Goal: Task Accomplishment & Management: Use online tool/utility

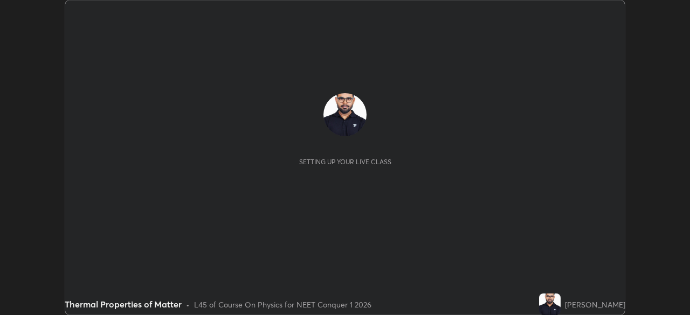
scroll to position [315, 689]
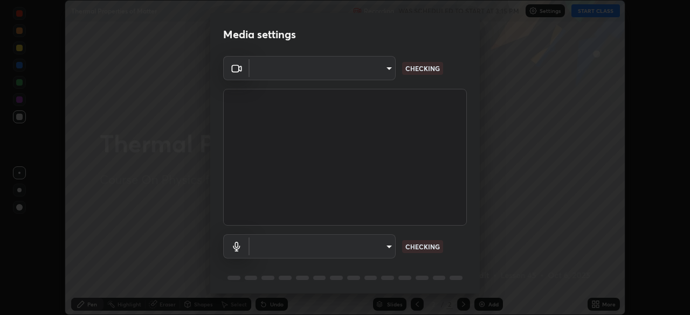
type input "f980875124209cf85bbf3f3452d6382f644449d4b80ed3042153ab235f4cb748"
type input "5fa097388a4fcdee07a10247f1d425762d8a7ac056759a89de49364f83e6b3d5"
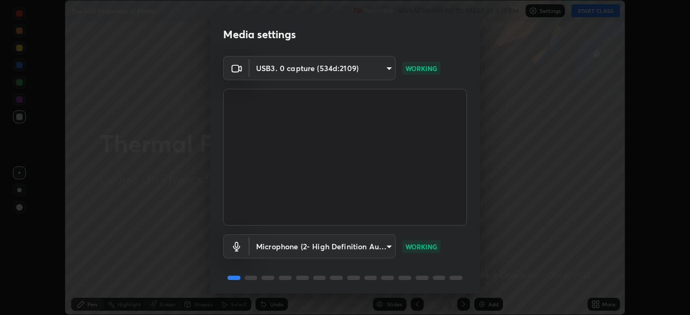
scroll to position [38, 0]
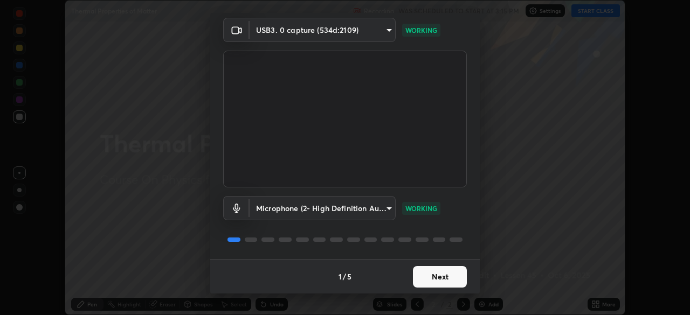
click at [425, 279] on button "Next" at bounding box center [440, 277] width 54 height 22
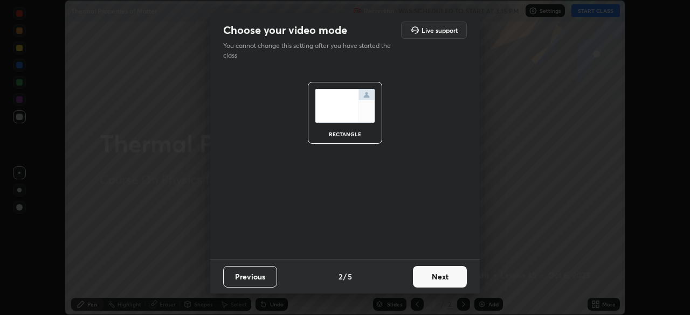
scroll to position [0, 0]
click at [425, 279] on button "Next" at bounding box center [440, 277] width 54 height 22
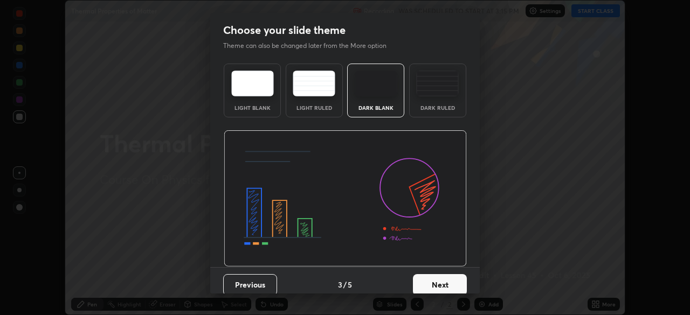
click at [426, 287] on button "Next" at bounding box center [440, 285] width 54 height 22
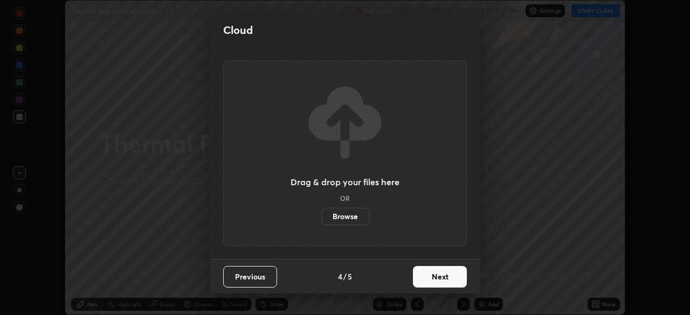
click at [428, 286] on button "Next" at bounding box center [440, 277] width 54 height 22
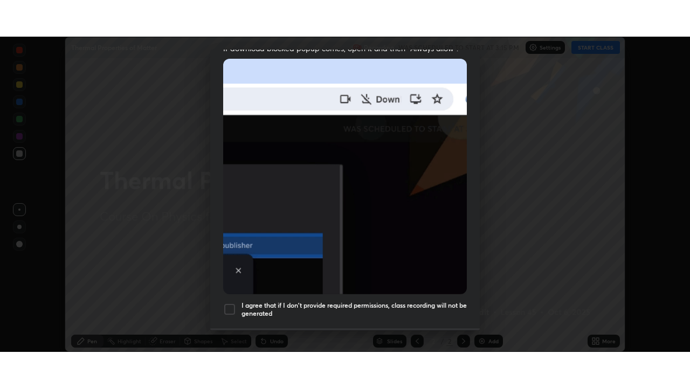
scroll to position [258, 0]
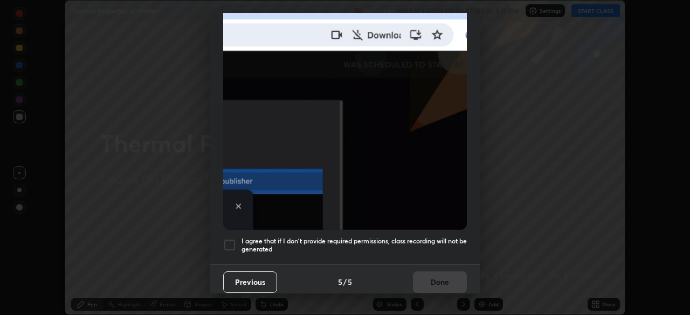
click at [232, 241] on div at bounding box center [229, 245] width 13 height 13
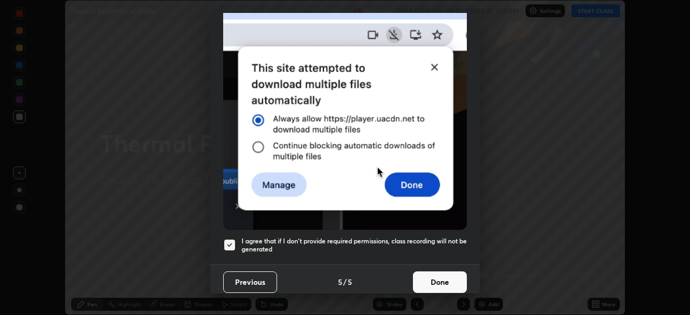
click at [425, 280] on button "Done" at bounding box center [440, 283] width 54 height 22
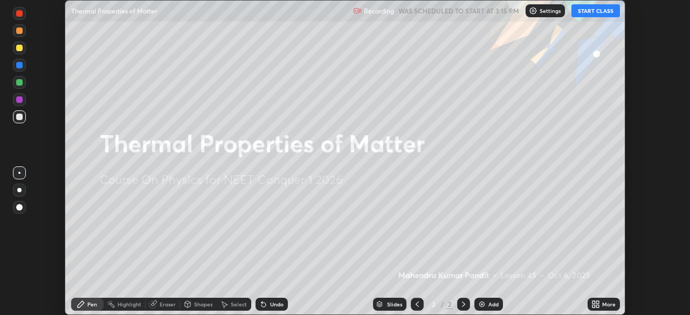
click at [595, 13] on button "START CLASS" at bounding box center [595, 10] width 49 height 13
click at [606, 308] on div "More" at bounding box center [603, 304] width 32 height 13
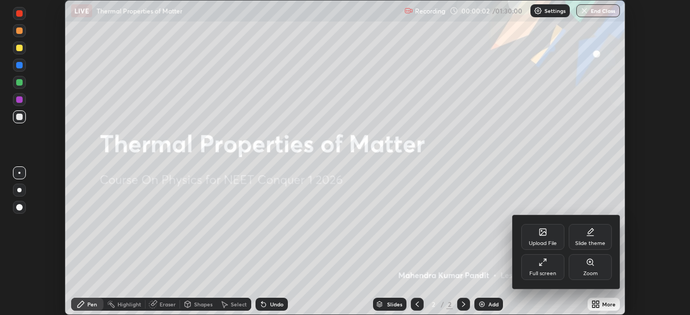
click at [543, 271] on div "Full screen" at bounding box center [542, 273] width 27 height 5
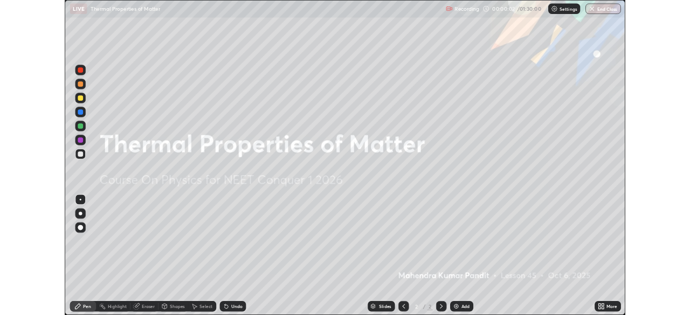
scroll to position [388, 690]
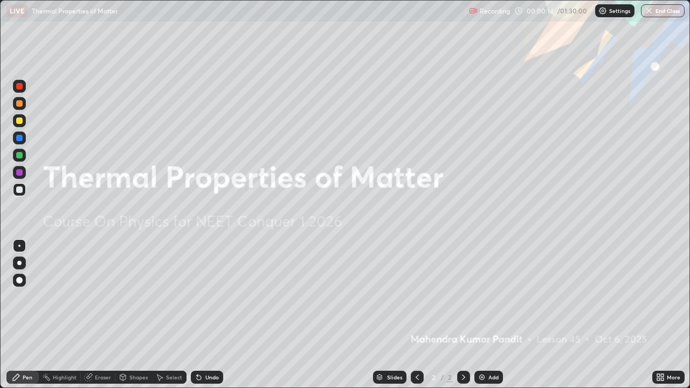
click at [480, 315] on img at bounding box center [482, 377] width 9 height 9
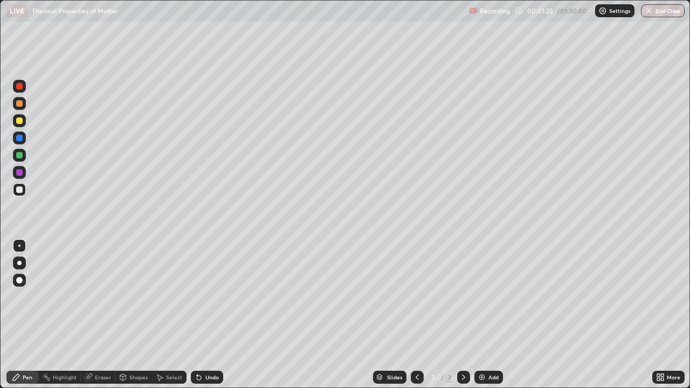
click at [19, 121] on div at bounding box center [19, 120] width 6 height 6
click at [132, 315] on div "Shapes" at bounding box center [138, 377] width 18 height 5
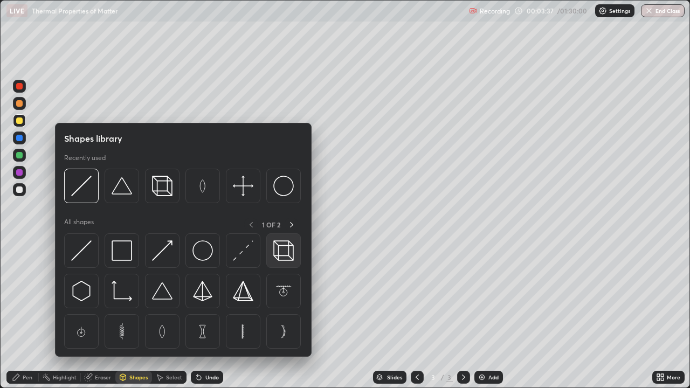
click at [282, 251] on img at bounding box center [283, 250] width 20 height 20
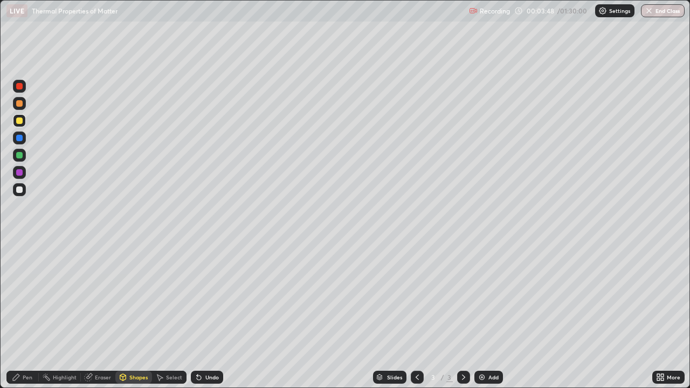
click at [29, 315] on div "Pen" at bounding box center [28, 377] width 10 height 5
click at [99, 315] on div "Eraser" at bounding box center [103, 377] width 16 height 5
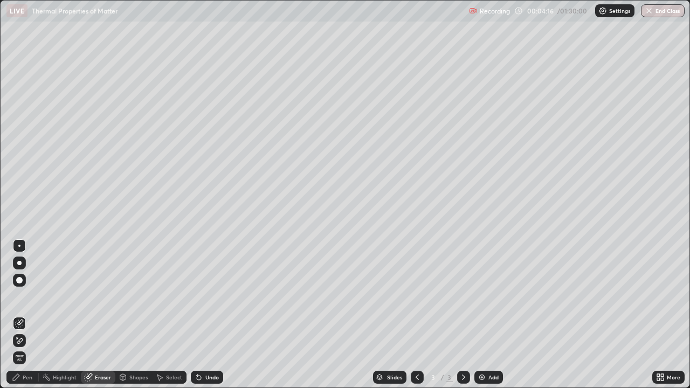
click at [30, 315] on div "Pen" at bounding box center [28, 377] width 10 height 5
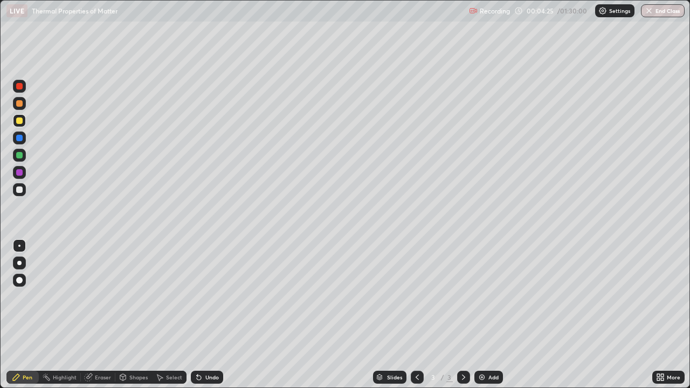
click at [99, 315] on div "Eraser" at bounding box center [103, 377] width 16 height 5
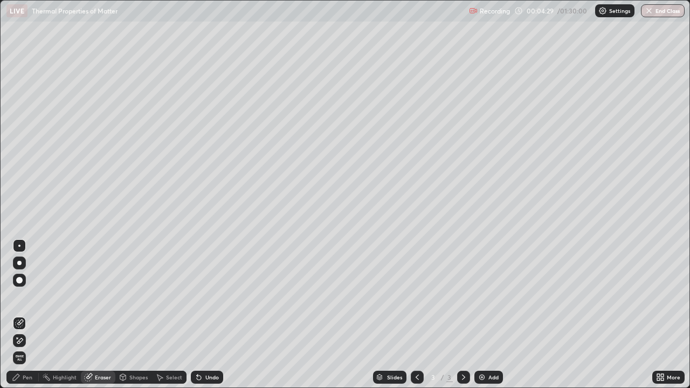
click at [31, 315] on div "Pen" at bounding box center [22, 377] width 32 height 13
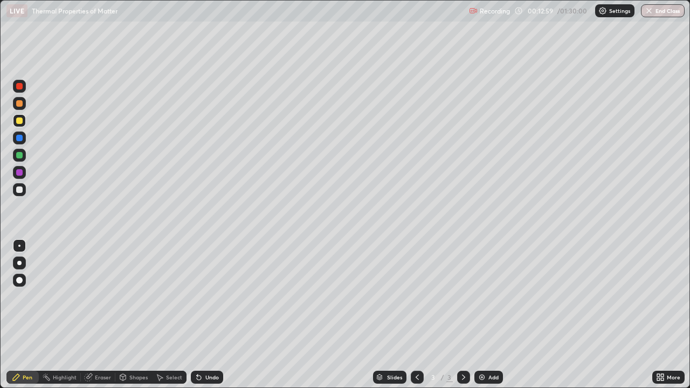
click at [19, 138] on div at bounding box center [19, 138] width 6 height 6
click at [97, 315] on div "Eraser" at bounding box center [103, 377] width 16 height 5
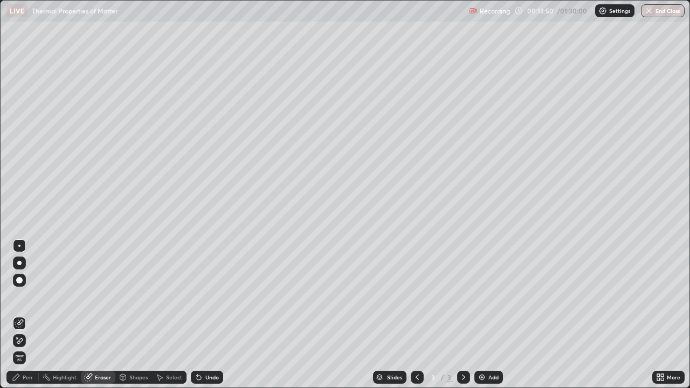
click at [27, 315] on div "Pen" at bounding box center [28, 377] width 10 height 5
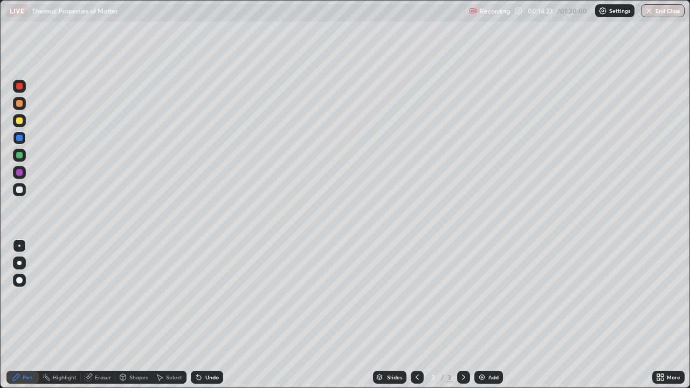
click at [93, 315] on div "Eraser" at bounding box center [98, 377] width 34 height 13
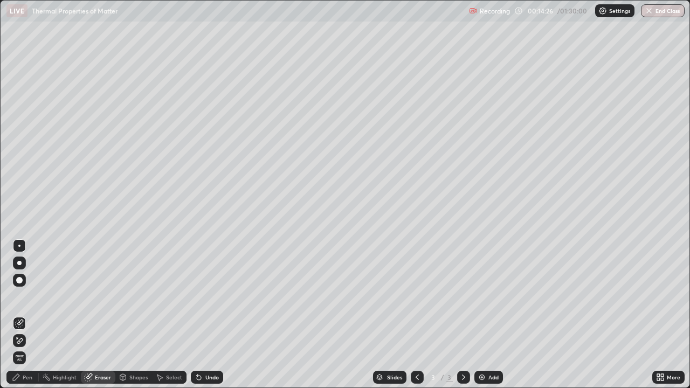
click at [25, 315] on div "Pen" at bounding box center [28, 377] width 10 height 5
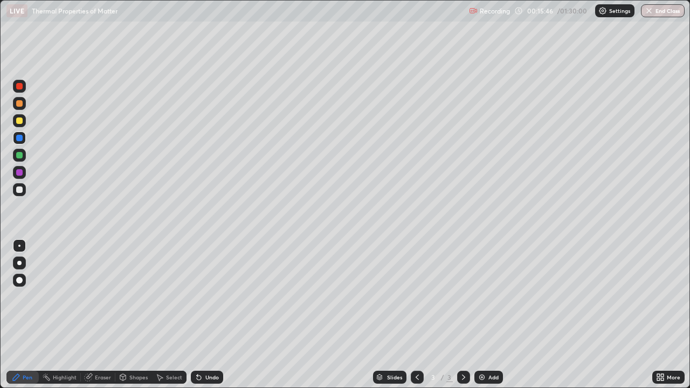
click at [200, 315] on icon at bounding box center [199, 377] width 9 height 9
click at [206, 315] on div "Undo" at bounding box center [211, 377] width 13 height 5
click at [207, 315] on div "Undo" at bounding box center [211, 377] width 13 height 5
click at [172, 315] on div "Select" at bounding box center [174, 377] width 16 height 5
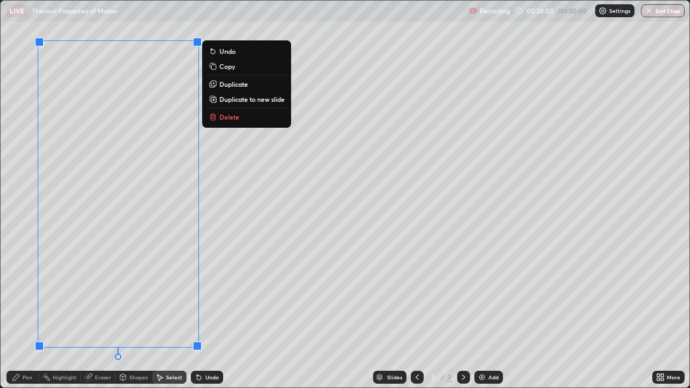
click at [258, 100] on p "Duplicate to new slide" at bounding box center [251, 99] width 65 height 9
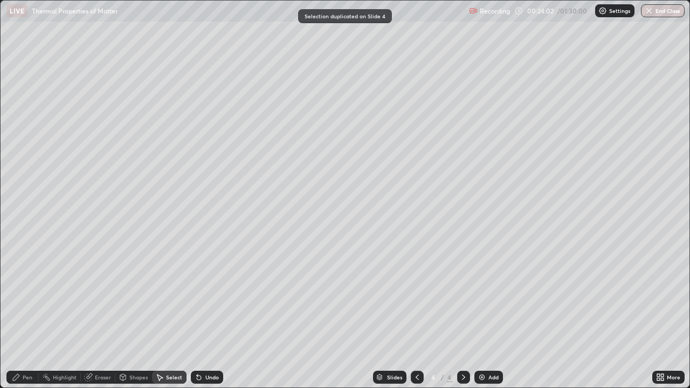
click at [107, 315] on div "Eraser" at bounding box center [103, 377] width 16 height 5
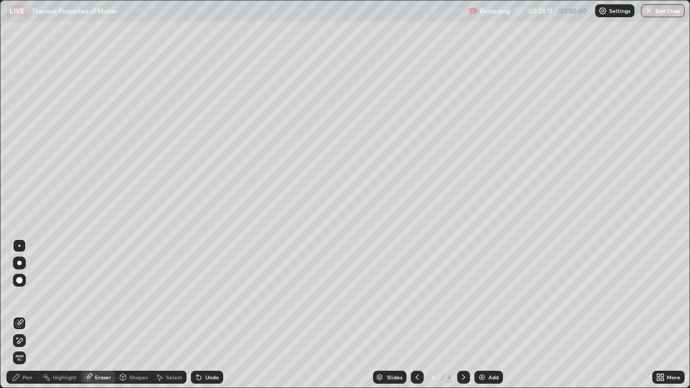
click at [25, 315] on div at bounding box center [19, 340] width 13 height 13
click at [25, 315] on div "Pen" at bounding box center [22, 377] width 32 height 13
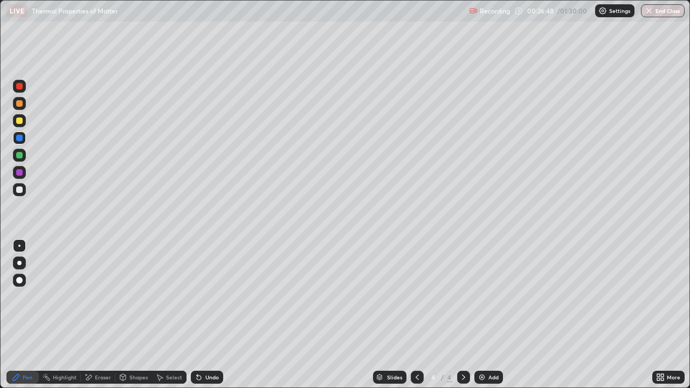
click at [97, 315] on div "Eraser" at bounding box center [103, 377] width 16 height 5
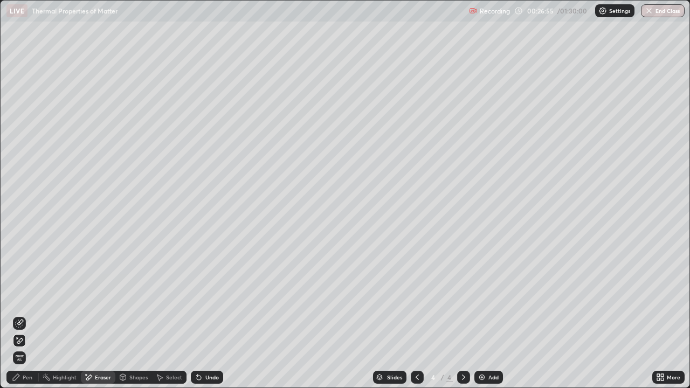
click at [23, 315] on div "Pen" at bounding box center [28, 377] width 10 height 5
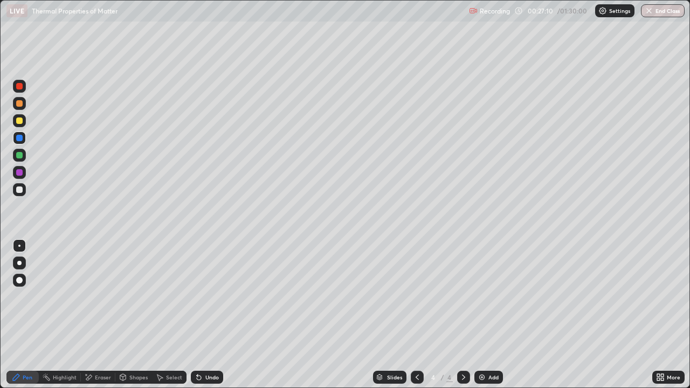
click at [17, 119] on div at bounding box center [19, 120] width 6 height 6
click at [19, 155] on div at bounding box center [19, 155] width 6 height 6
click at [168, 315] on div "Select" at bounding box center [174, 377] width 16 height 5
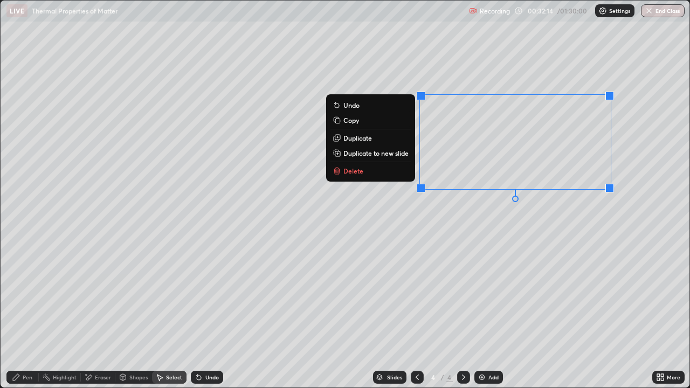
click at [369, 139] on p "Duplicate" at bounding box center [357, 138] width 29 height 9
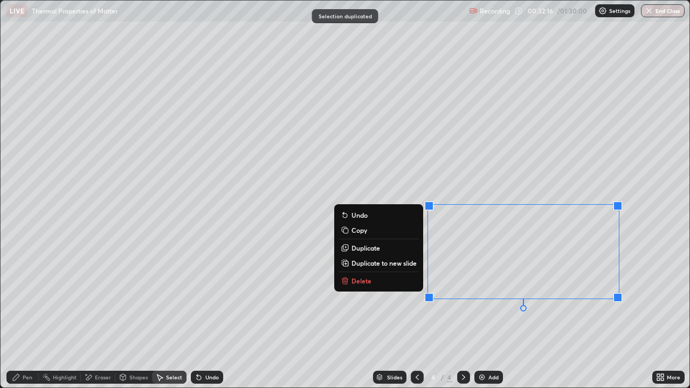
click at [400, 259] on p "Duplicate to new slide" at bounding box center [383, 263] width 65 height 9
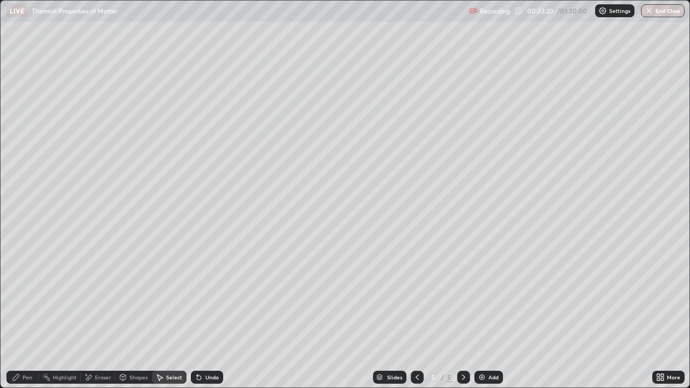
click at [417, 315] on icon at bounding box center [417, 377] width 9 height 9
click at [25, 315] on div "Pen" at bounding box center [28, 377] width 10 height 5
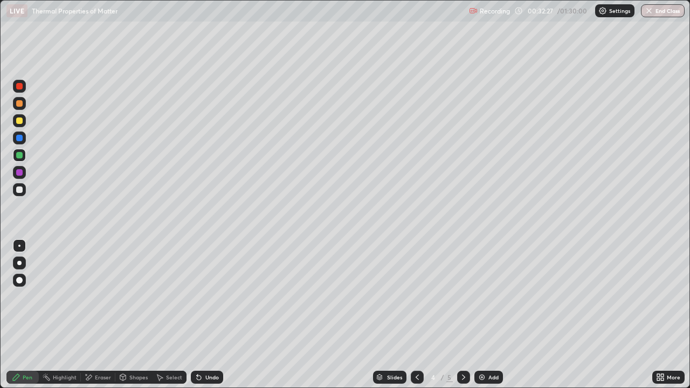
click at [103, 315] on div "Eraser" at bounding box center [103, 377] width 16 height 5
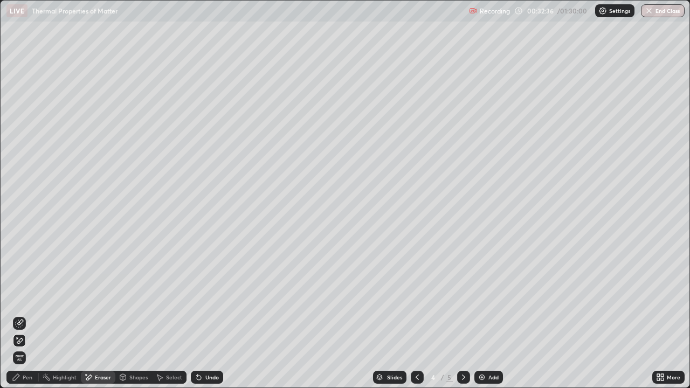
click at [202, 315] on div "Undo" at bounding box center [207, 377] width 32 height 13
click at [206, 315] on div "Undo" at bounding box center [211, 377] width 13 height 5
click at [203, 315] on div "Undo" at bounding box center [207, 377] width 32 height 13
click at [205, 315] on div "Undo" at bounding box center [211, 377] width 13 height 5
click at [197, 315] on icon at bounding box center [197, 375] width 1 height 1
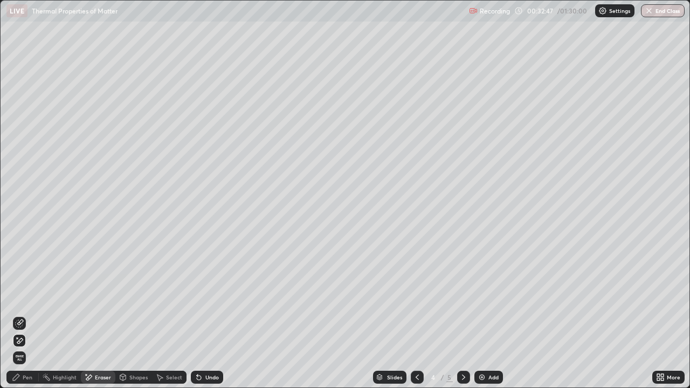
click at [200, 315] on icon at bounding box center [199, 377] width 9 height 9
click at [202, 315] on div "Undo" at bounding box center [207, 377] width 32 height 13
click at [197, 315] on icon at bounding box center [199, 378] width 4 height 4
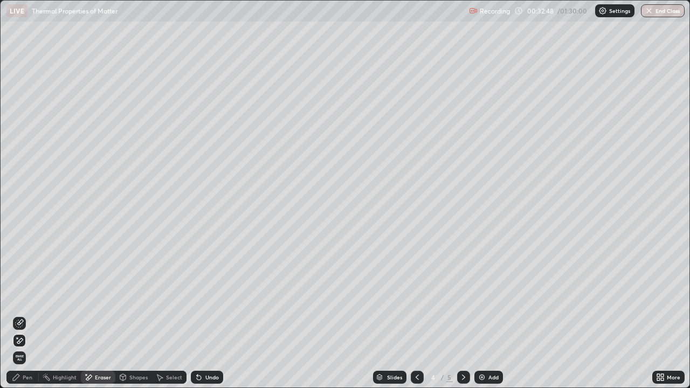
click at [197, 315] on icon at bounding box center [199, 378] width 4 height 4
click at [19, 315] on icon at bounding box center [20, 322] width 6 height 5
click at [24, 315] on div "Pen" at bounding box center [28, 377] width 10 height 5
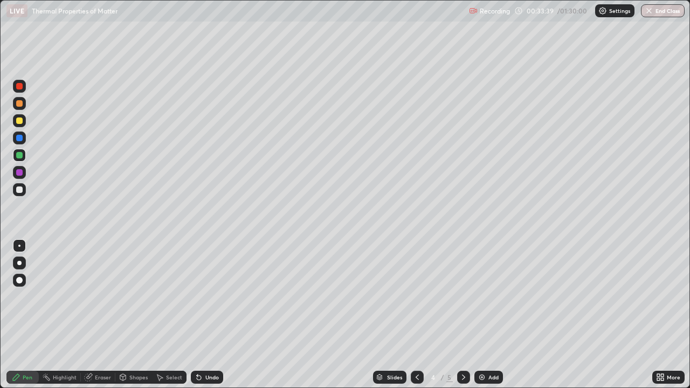
click at [99, 315] on div "Eraser" at bounding box center [103, 377] width 16 height 5
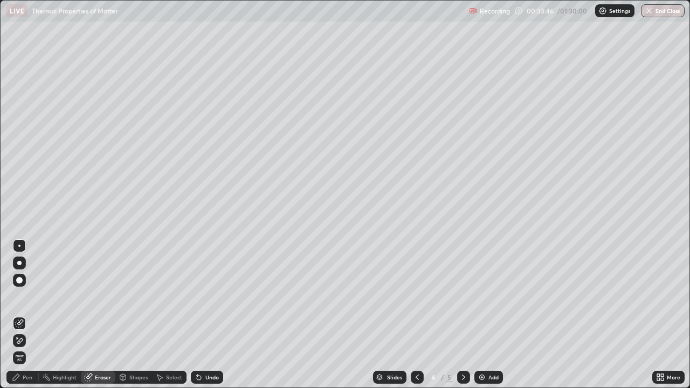
click at [29, 315] on div "Pen" at bounding box center [28, 377] width 10 height 5
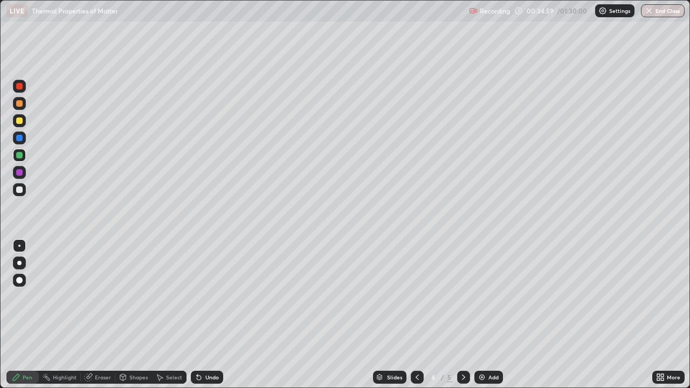
click at [97, 315] on div "Eraser" at bounding box center [103, 377] width 16 height 5
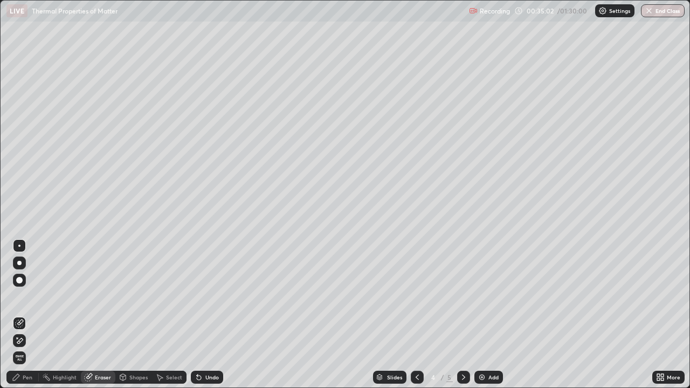
click at [29, 315] on div "Pen" at bounding box center [28, 377] width 10 height 5
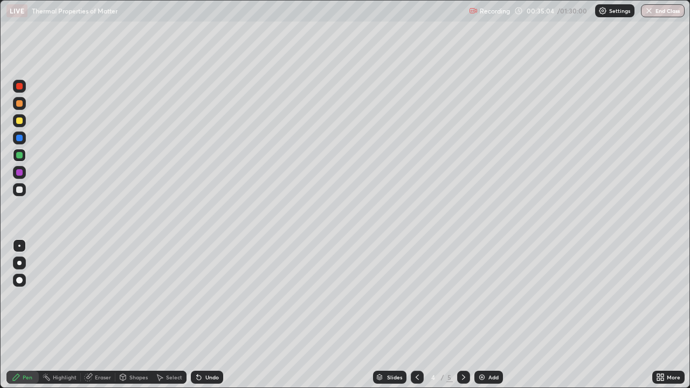
click at [92, 315] on icon at bounding box center [88, 377] width 9 height 9
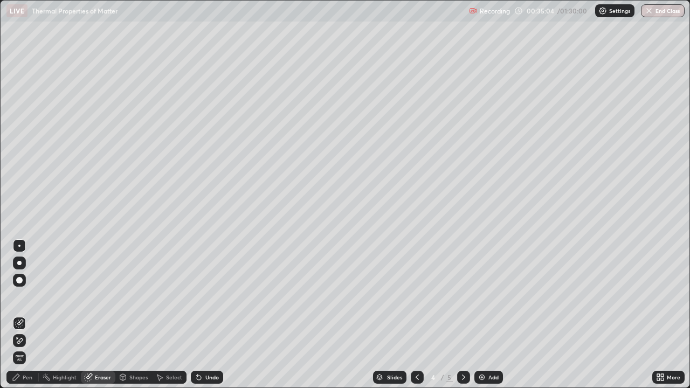
click at [22, 315] on icon at bounding box center [19, 340] width 9 height 9
click at [25, 315] on div "Pen" at bounding box center [28, 377] width 10 height 5
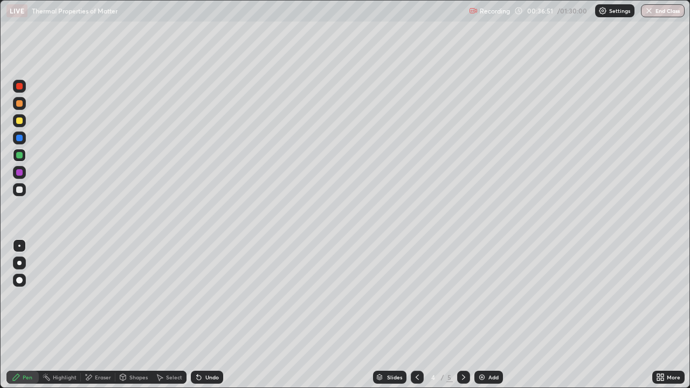
click at [95, 315] on div "Eraser" at bounding box center [103, 377] width 16 height 5
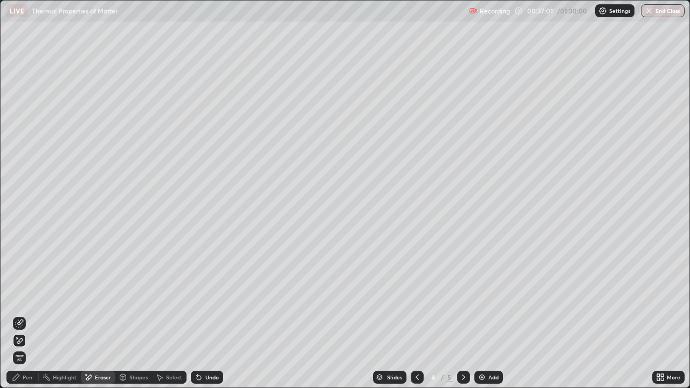
click at [29, 315] on div "Pen" at bounding box center [28, 377] width 10 height 5
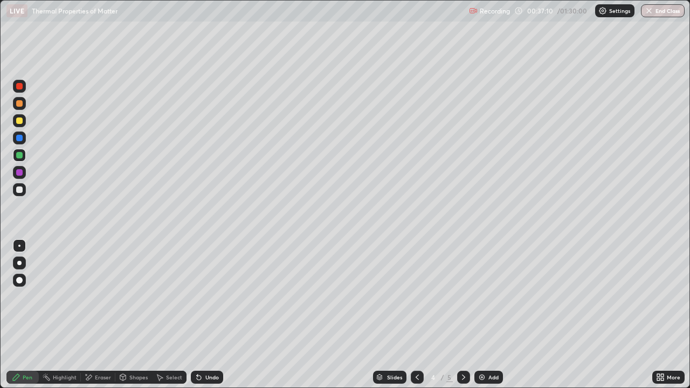
click at [19, 121] on div at bounding box center [19, 120] width 6 height 6
click at [482, 315] on div "Add" at bounding box center [488, 377] width 29 height 13
click at [417, 315] on icon at bounding box center [417, 377] width 3 height 5
click at [482, 315] on img at bounding box center [482, 377] width 9 height 9
click at [197, 315] on icon at bounding box center [199, 378] width 4 height 4
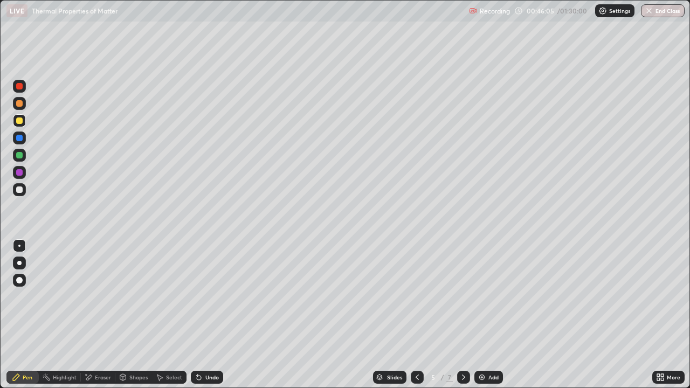
click at [19, 189] on div at bounding box center [19, 189] width 6 height 6
click at [163, 315] on div "Select" at bounding box center [169, 377] width 34 height 13
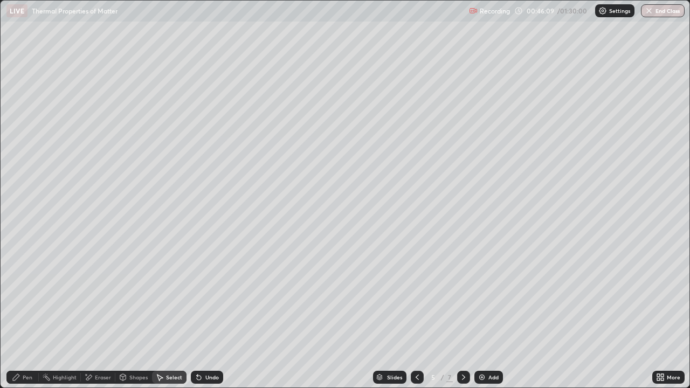
click at [163, 315] on div "Select" at bounding box center [169, 377] width 34 height 13
click at [133, 315] on div "Shapes" at bounding box center [138, 377] width 18 height 5
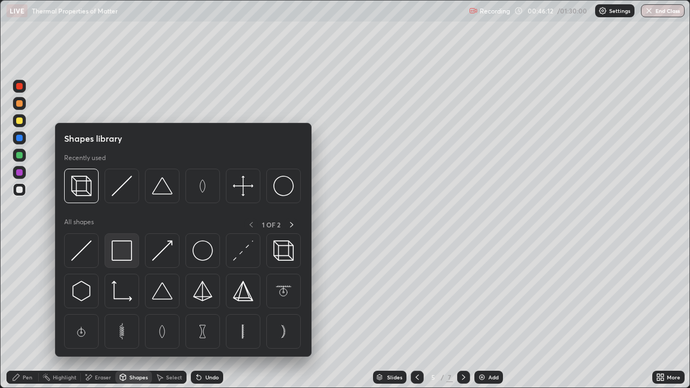
click at [121, 257] on img at bounding box center [122, 250] width 20 height 20
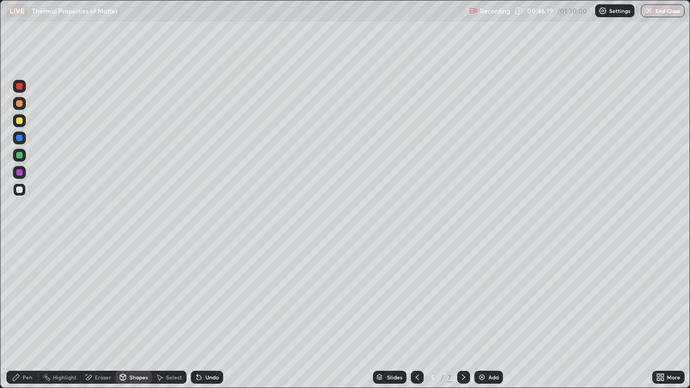
click at [19, 106] on div at bounding box center [19, 103] width 6 height 6
click at [205, 315] on div "Undo" at bounding box center [211, 377] width 13 height 5
click at [208, 315] on div "Undo" at bounding box center [211, 377] width 13 height 5
click at [23, 315] on div "Pen" at bounding box center [28, 377] width 10 height 5
click at [19, 138] on div at bounding box center [19, 138] width 6 height 6
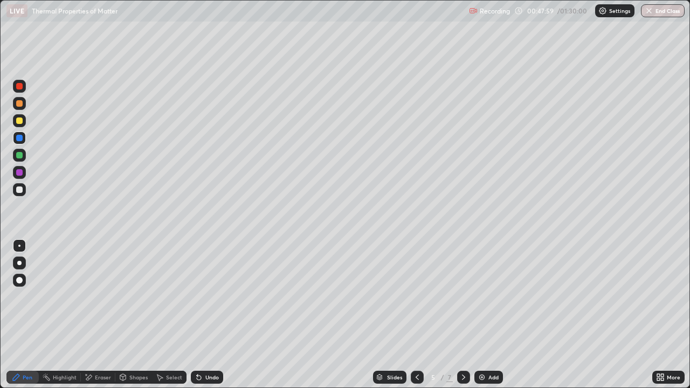
click at [17, 189] on div at bounding box center [19, 189] width 6 height 6
click at [211, 315] on div "Undo" at bounding box center [207, 377] width 32 height 13
click at [22, 105] on div at bounding box center [19, 103] width 6 height 6
click at [19, 155] on div at bounding box center [19, 155] width 6 height 6
click at [202, 315] on icon at bounding box center [199, 377] width 9 height 9
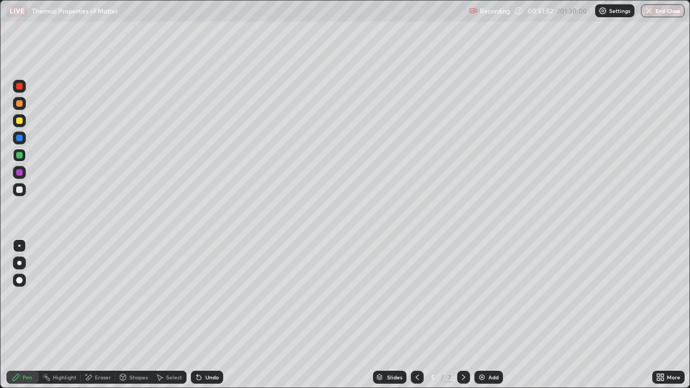
click at [19, 171] on div at bounding box center [19, 172] width 6 height 6
click at [20, 156] on div at bounding box center [19, 155] width 6 height 6
click at [202, 315] on div "Undo" at bounding box center [207, 377] width 32 height 13
click at [19, 174] on div at bounding box center [19, 172] width 6 height 6
click at [18, 154] on div at bounding box center [19, 155] width 6 height 6
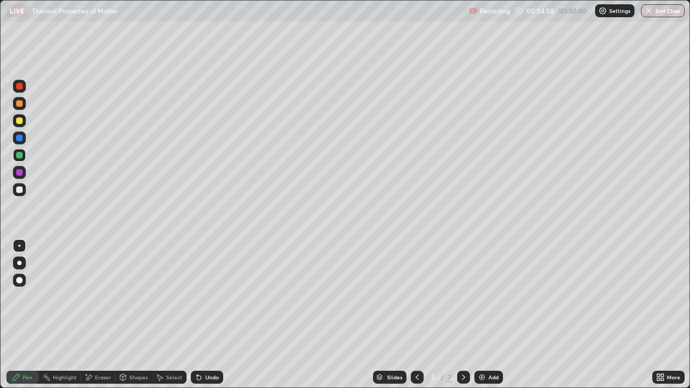
click at [20, 122] on div at bounding box center [19, 120] width 6 height 6
click at [197, 315] on icon at bounding box center [199, 378] width 4 height 4
click at [482, 315] on img at bounding box center [482, 377] width 9 height 9
click at [102, 315] on div "Eraser" at bounding box center [103, 377] width 16 height 5
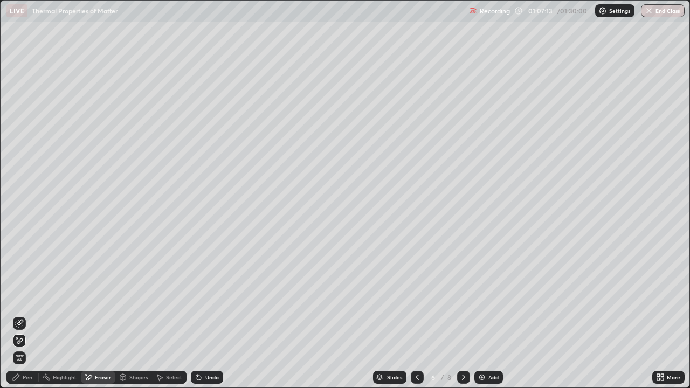
click at [29, 315] on div "Pen" at bounding box center [28, 377] width 10 height 5
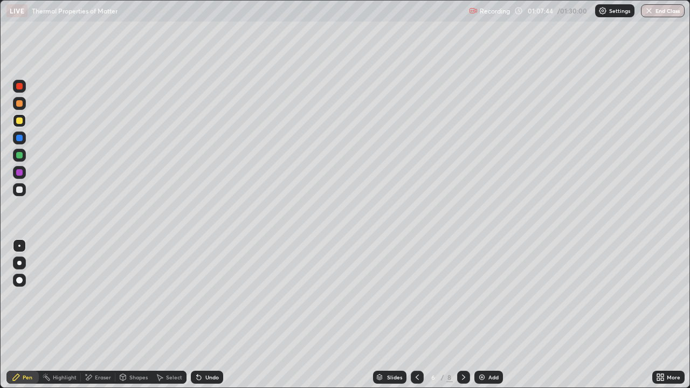
click at [213, 315] on div "Undo" at bounding box center [211, 377] width 13 height 5
click at [22, 136] on div at bounding box center [19, 138] width 6 height 6
click at [19, 88] on div at bounding box center [19, 86] width 6 height 6
click at [20, 139] on div at bounding box center [19, 138] width 6 height 6
click at [100, 315] on div "Eraser" at bounding box center [103, 377] width 16 height 5
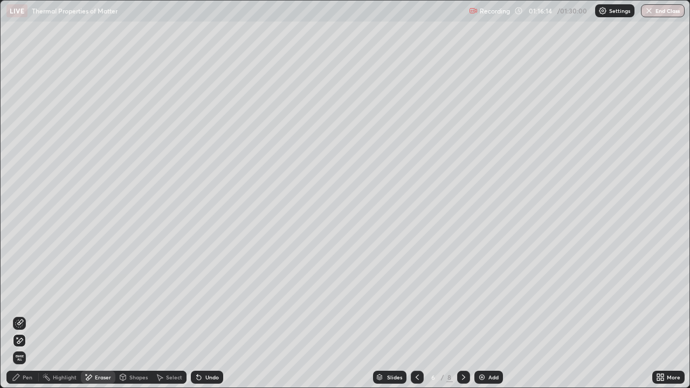
click at [29, 315] on div "Pen" at bounding box center [28, 377] width 10 height 5
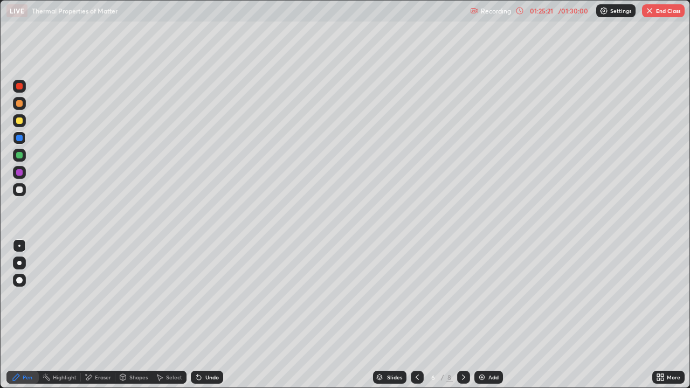
click at [662, 315] on icon at bounding box center [662, 379] width 3 height 3
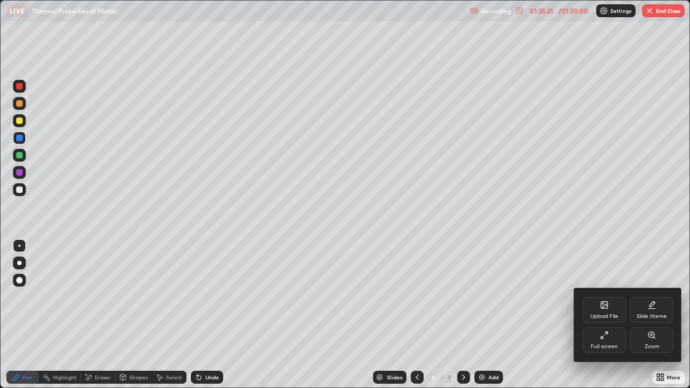
click at [601, 315] on div "Full screen" at bounding box center [604, 346] width 27 height 5
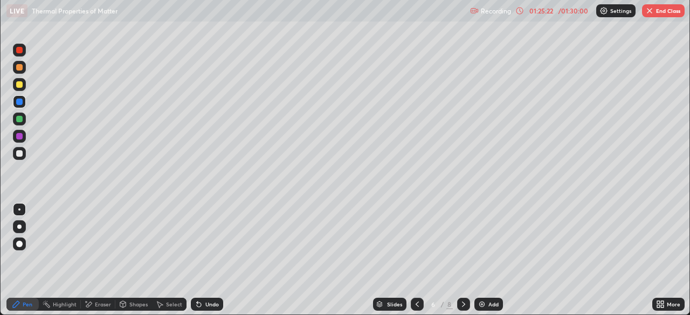
scroll to position [53580, 53205]
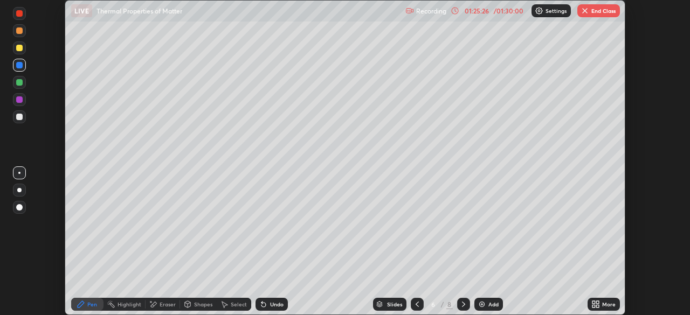
click at [640, 59] on div "Setting up your live class" at bounding box center [345, 157] width 690 height 315
click at [596, 10] on button "End Class" at bounding box center [598, 10] width 43 height 13
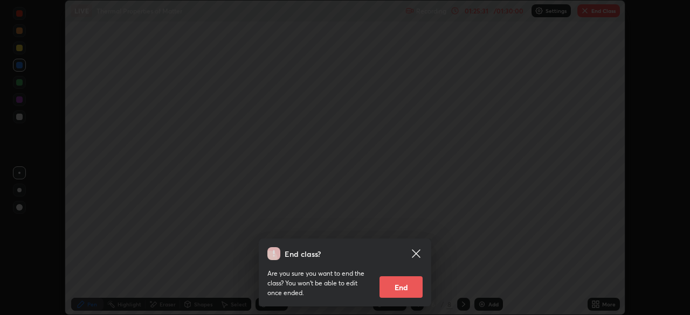
click at [397, 288] on button "End" at bounding box center [400, 287] width 43 height 22
